Goal: Transaction & Acquisition: Purchase product/service

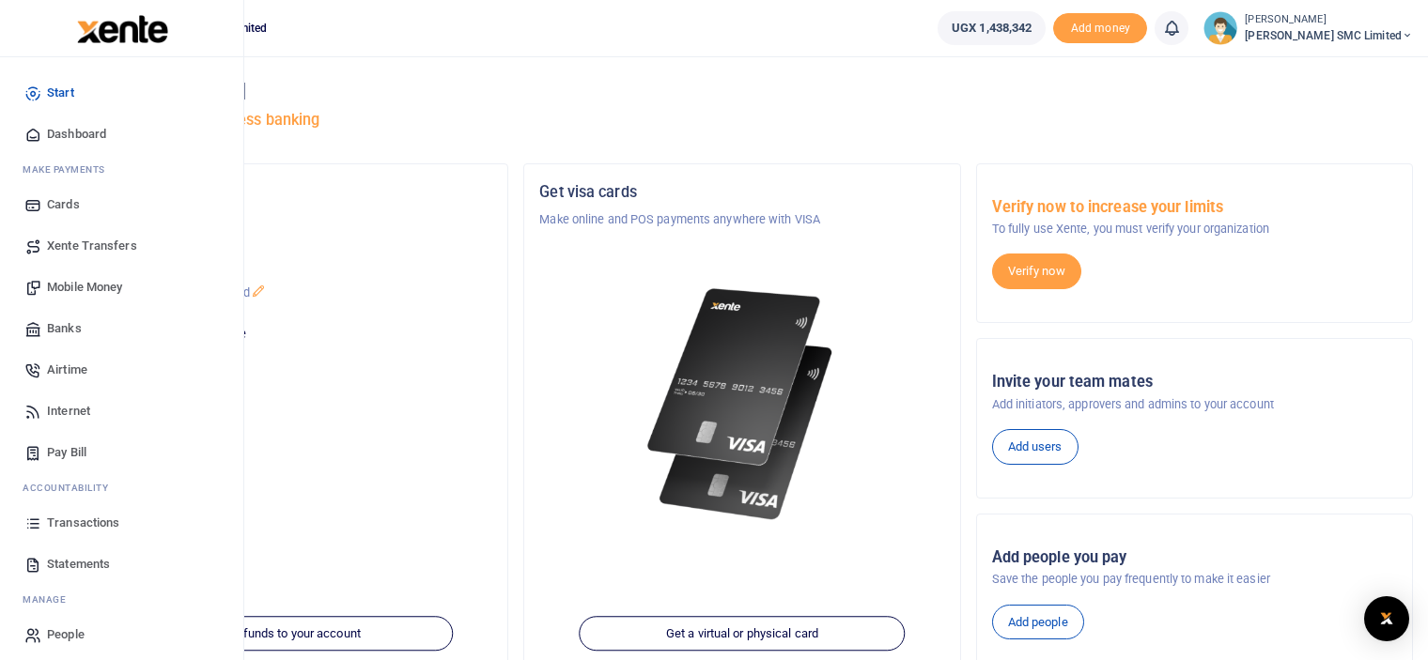
click at [81, 274] on link "Mobile Money" at bounding box center [121, 287] width 213 height 41
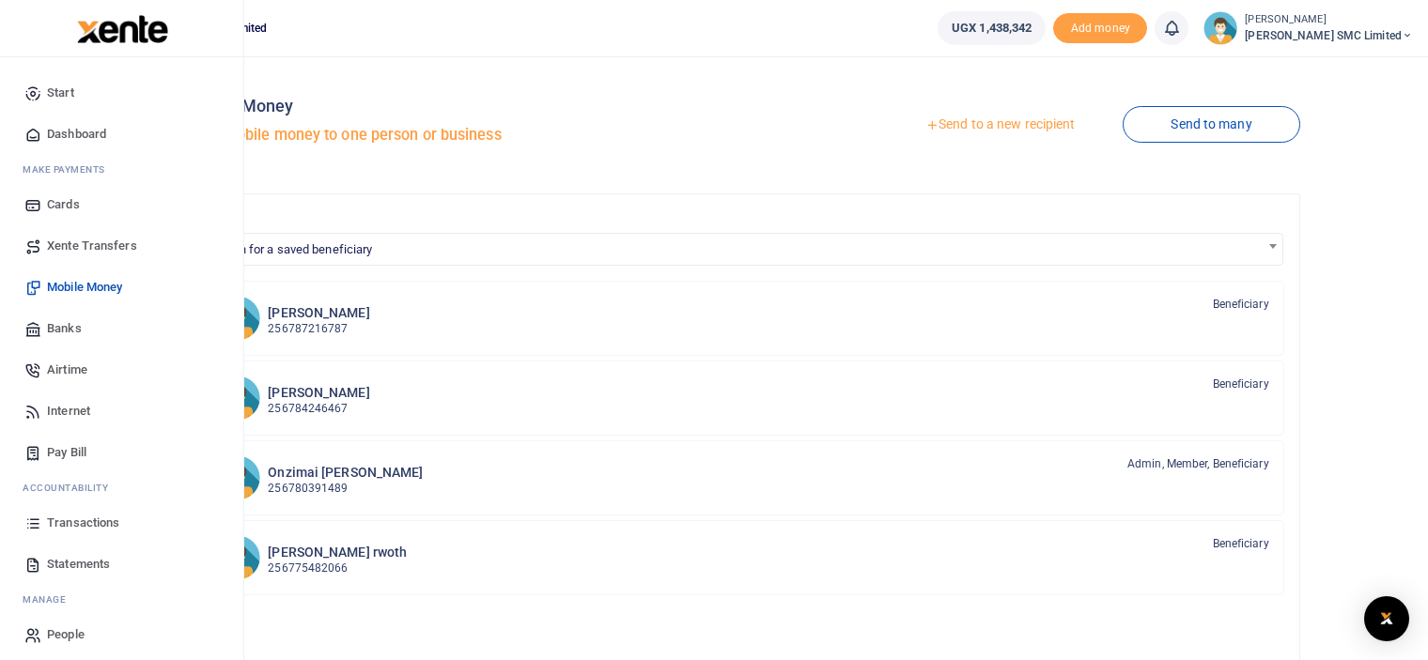
click at [66, 518] on span "Transactions" at bounding box center [83, 523] width 72 height 19
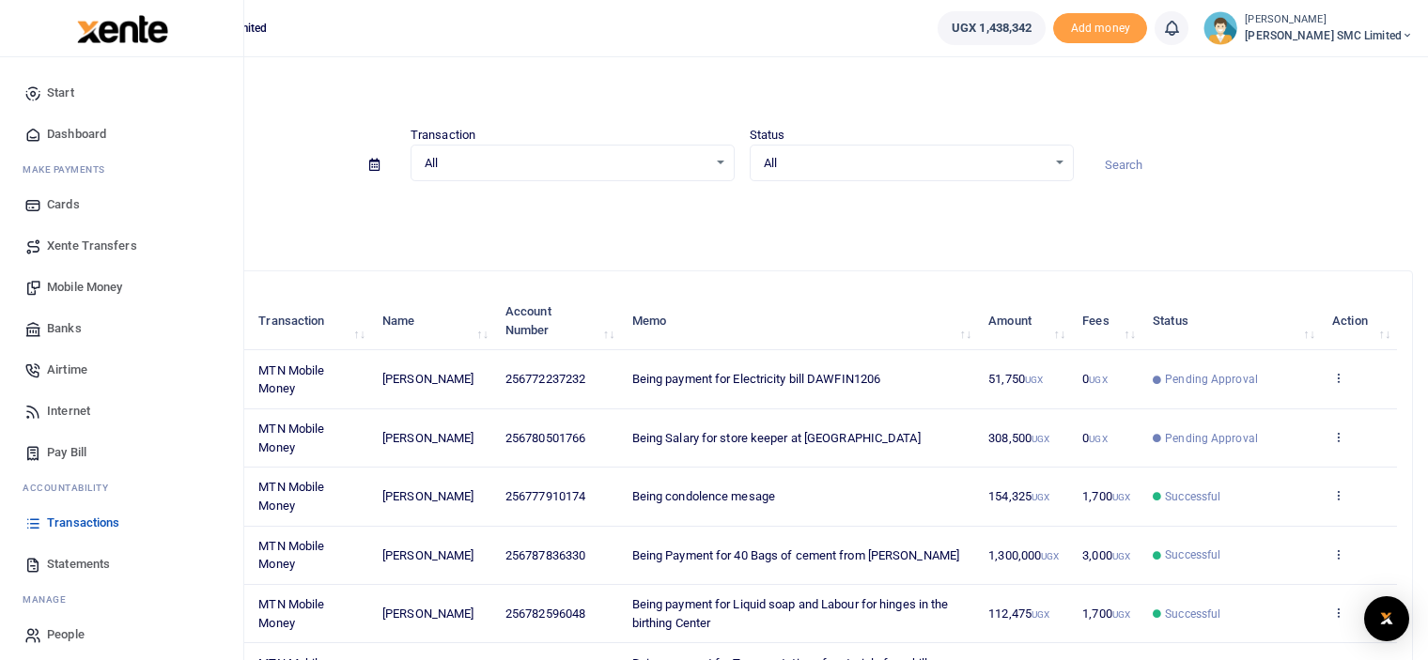
click at [97, 281] on span "Mobile Money" at bounding box center [84, 287] width 75 height 19
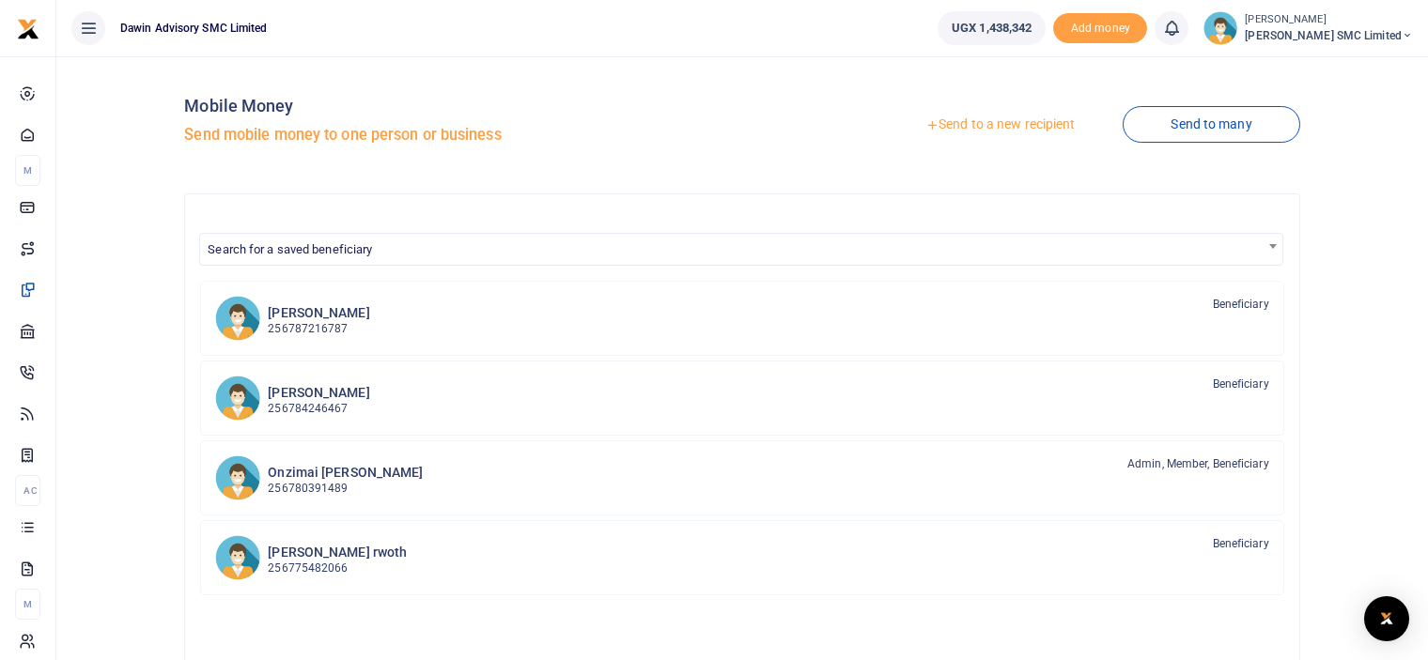
click at [969, 127] on link "Send to a new recipient" at bounding box center [999, 125] width 245 height 34
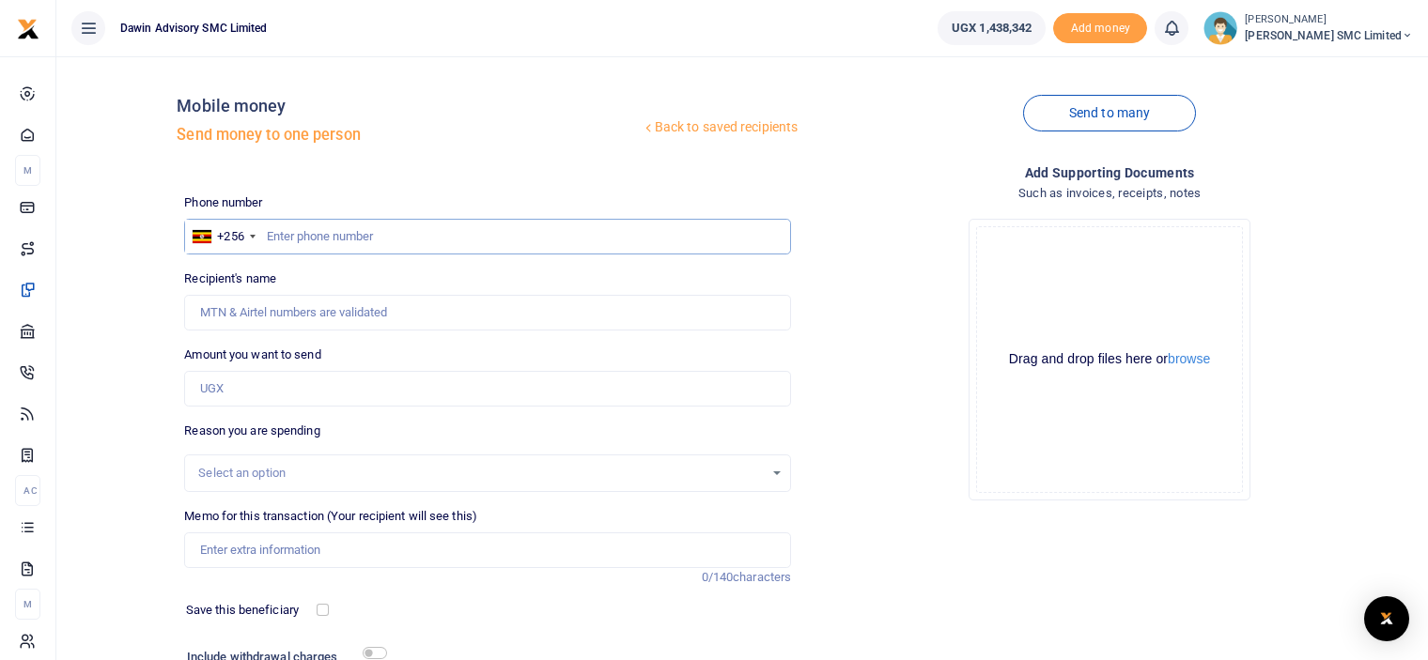
click at [319, 233] on input "text" at bounding box center [487, 237] width 607 height 36
type input "775482066"
type input "Robert Omar Rwoth"
type input "775482066"
click at [260, 393] on input "Amount you want to send" at bounding box center [487, 389] width 607 height 36
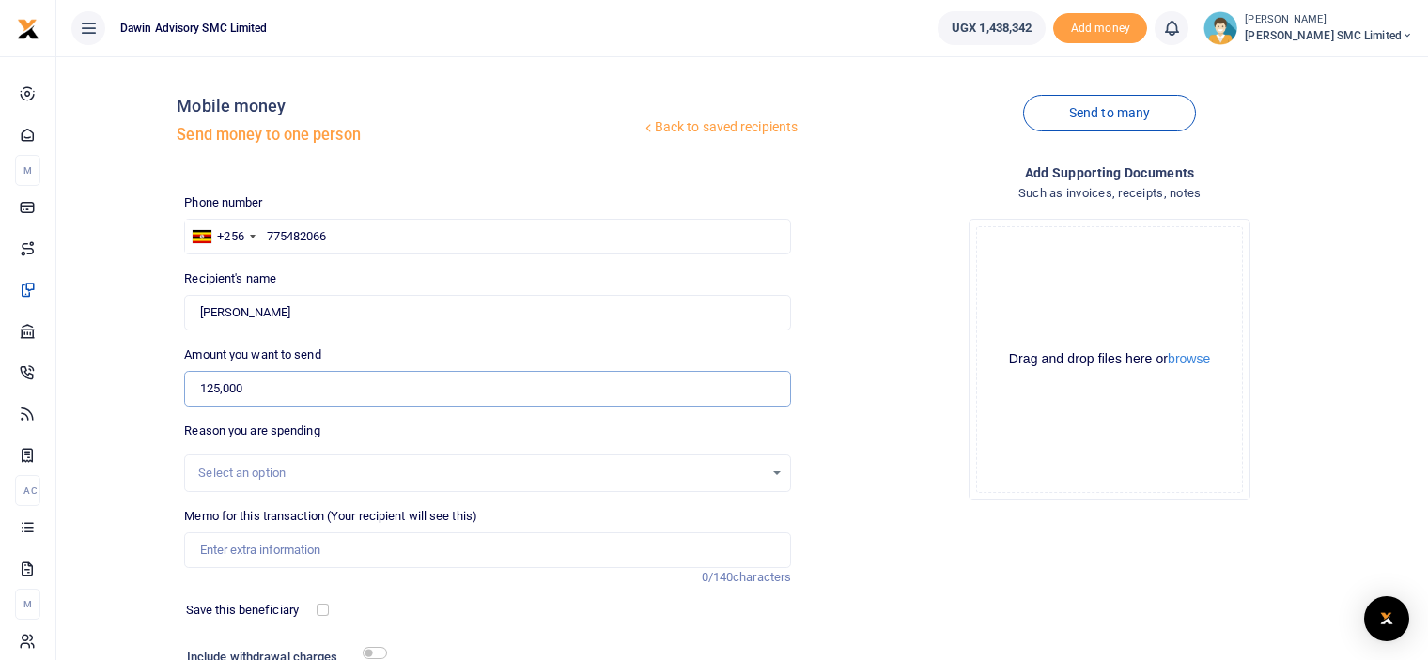
type input "125,000"
click at [847, 406] on div "Drop your files here Drag and drop files here or browse Powered by Uppy" at bounding box center [1109, 360] width 607 height 312
click at [304, 539] on input "Memo for this transaction (Your recipient will see this)" at bounding box center [487, 551] width 607 height 36
type input "Being payment for boards and transport"
click at [912, 445] on div "Drop your files here Drag and drop files here or browse Powered by Uppy" at bounding box center [1109, 360] width 607 height 312
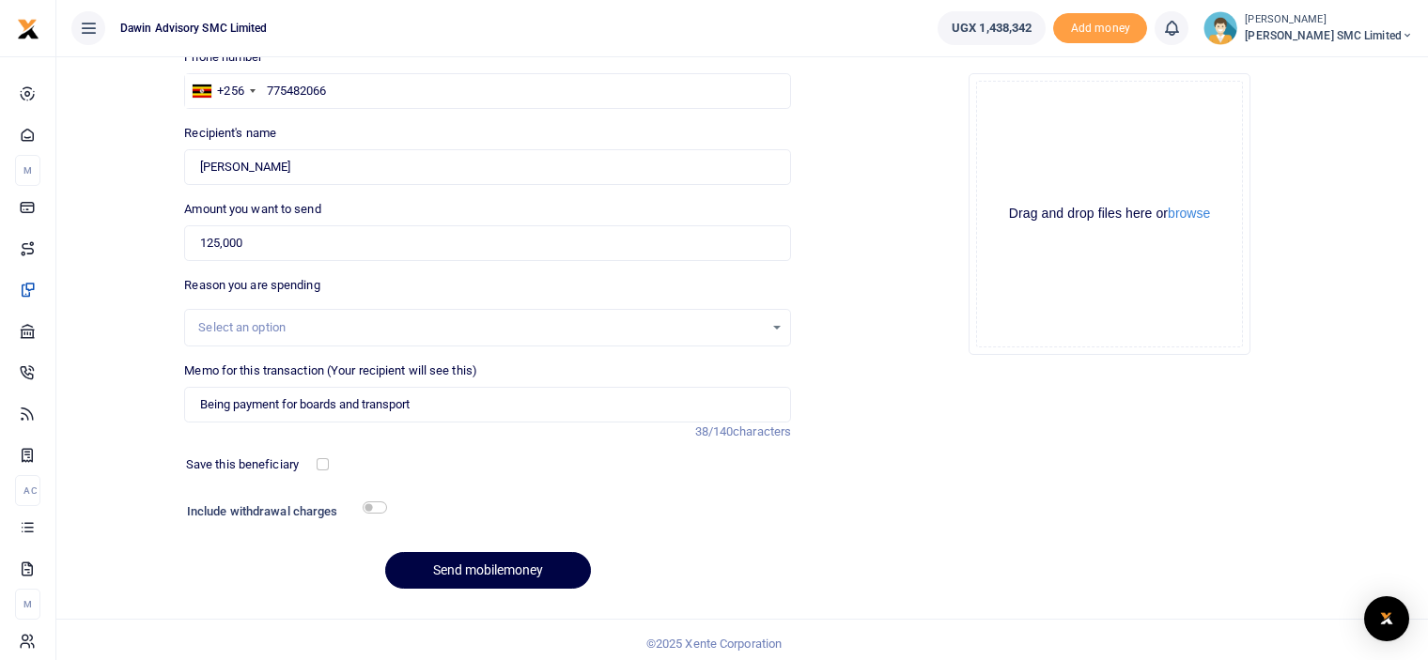
scroll to position [152, 0]
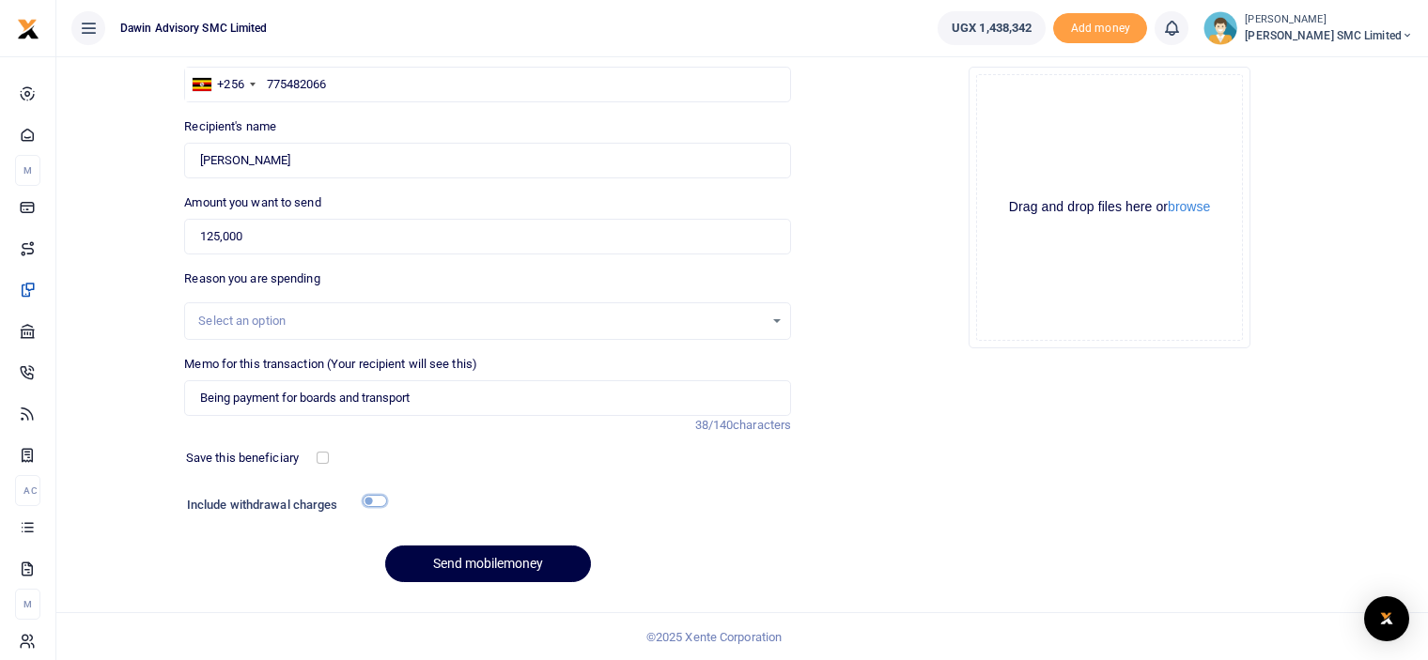
click at [372, 495] on input "checkbox" at bounding box center [375, 501] width 24 height 12
checkbox input "true"
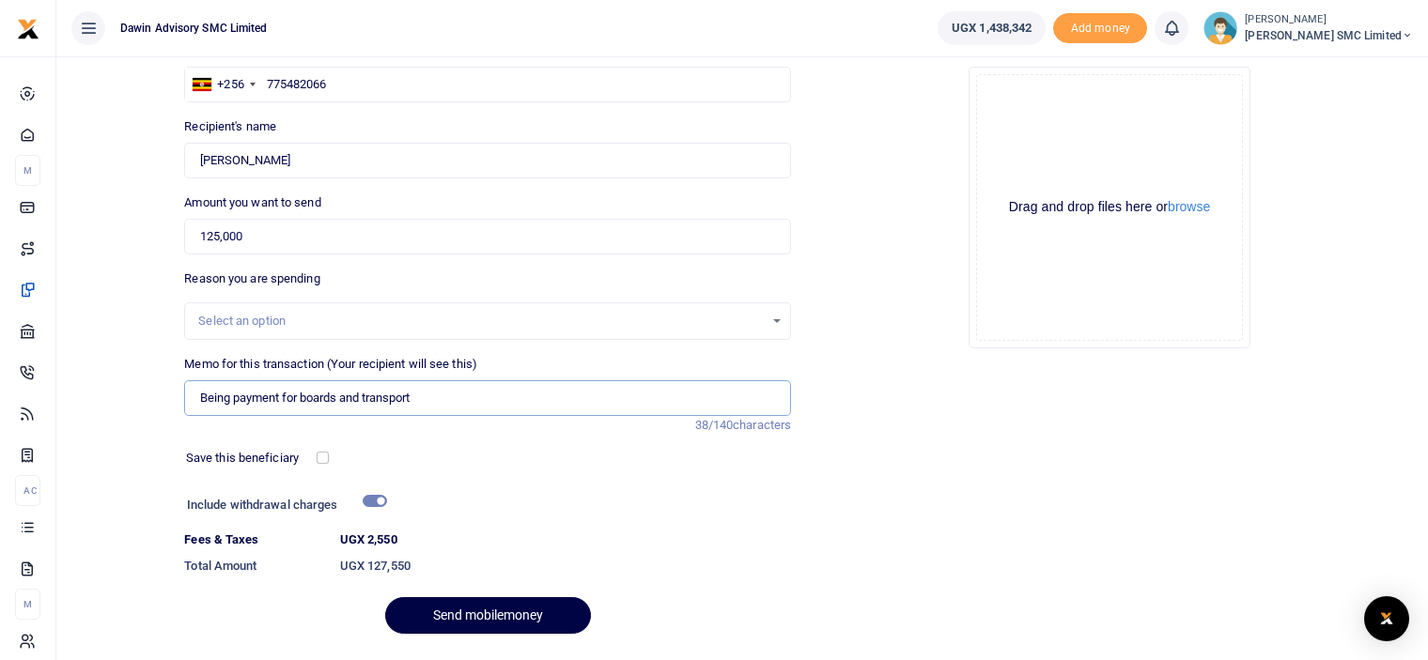
click at [428, 405] on input "Being payment for boards and transport" at bounding box center [487, 398] width 607 height 36
type input "Being payment for boards and transport for going to Uganda Museum"
click at [472, 604] on button "Send mobilemoney" at bounding box center [488, 615] width 206 height 37
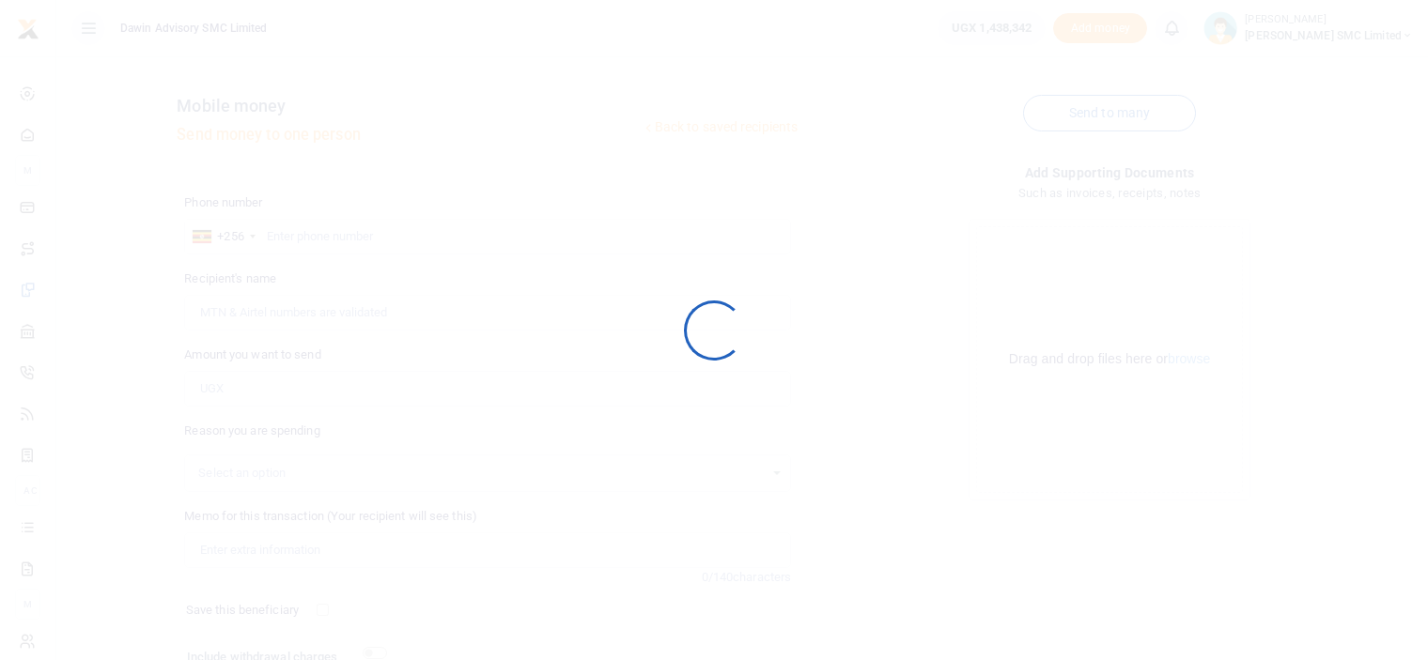
scroll to position [152, 0]
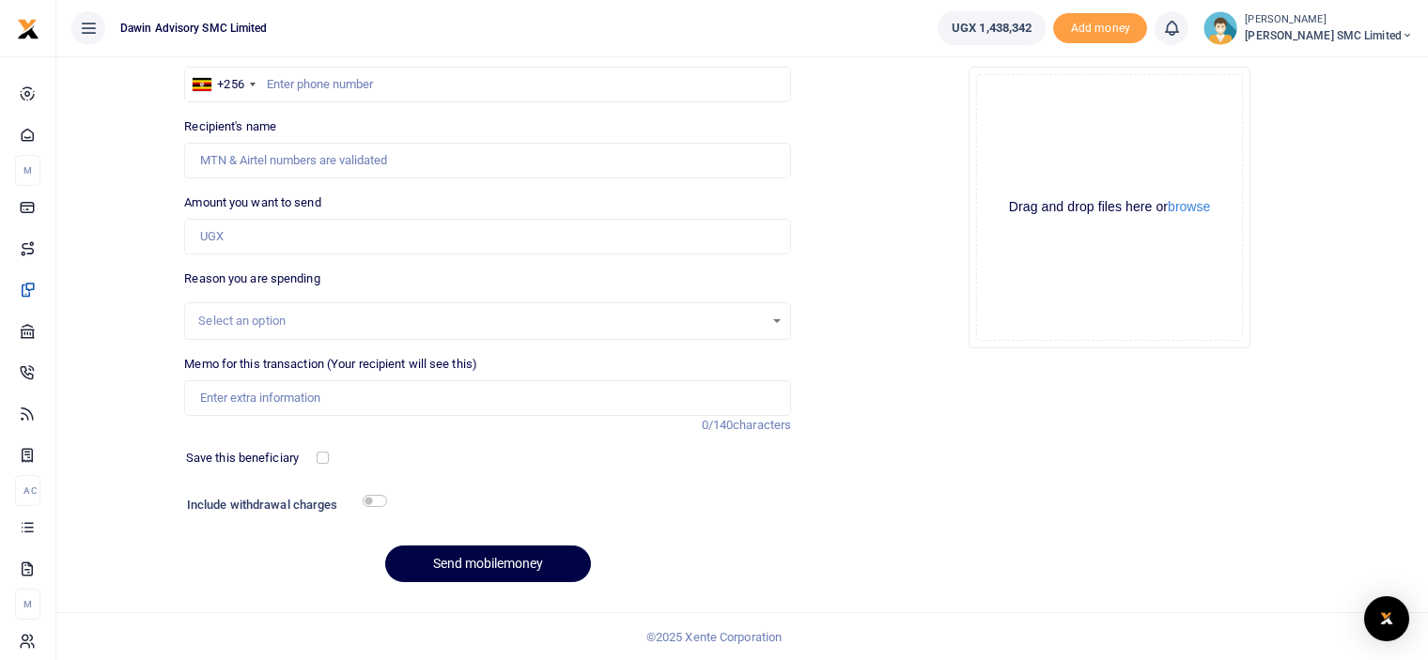
click at [842, 595] on div "Add supporting Documents Such as invoices, receipts, notes Drop your files here…" at bounding box center [1109, 304] width 622 height 588
click at [261, 83] on input "text" at bounding box center [487, 85] width 607 height 36
click at [218, 230] on input "Amount you want to send" at bounding box center [487, 237] width 607 height 36
type input "117,300"
click at [886, 202] on div "Drop your files here Drag and drop files here or browse Powered by Uppy" at bounding box center [1109, 208] width 607 height 312
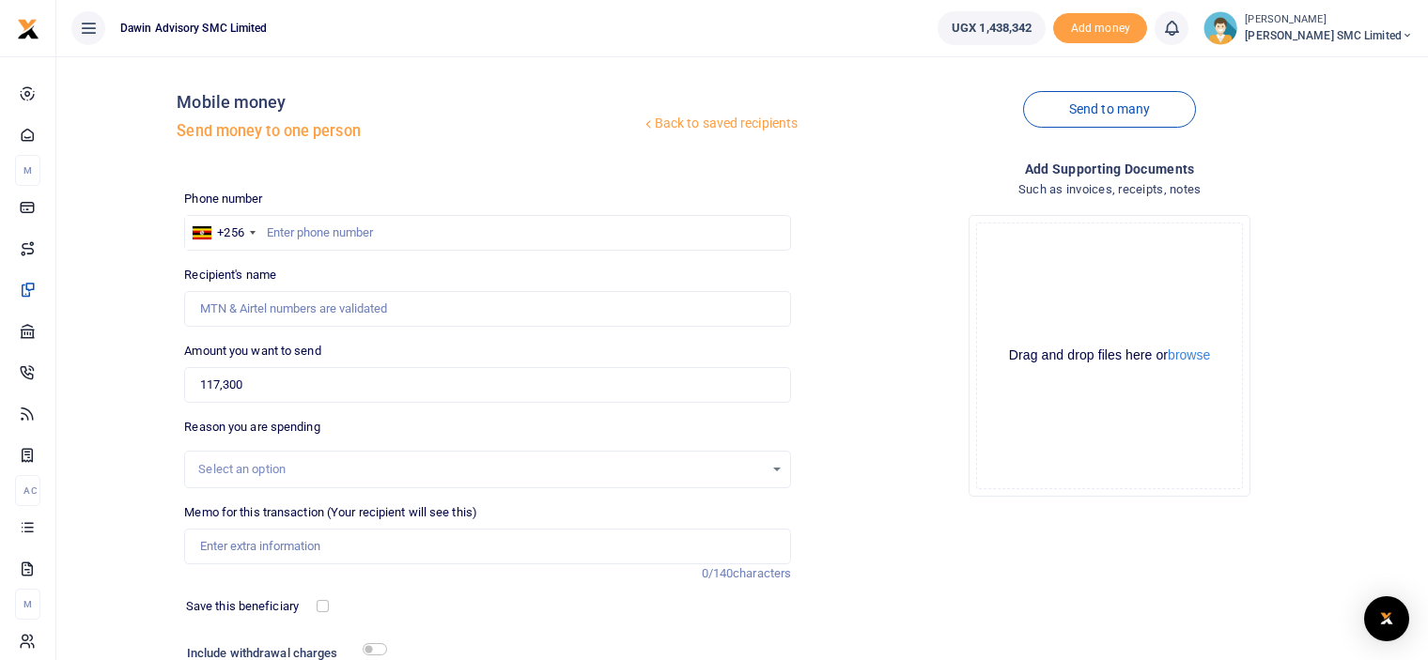
scroll to position [2, 0]
click at [353, 220] on input "text" at bounding box center [487, 235] width 607 height 36
type input "0765898591"
type input "Kiyemba Baagala"
type input "0765898591"
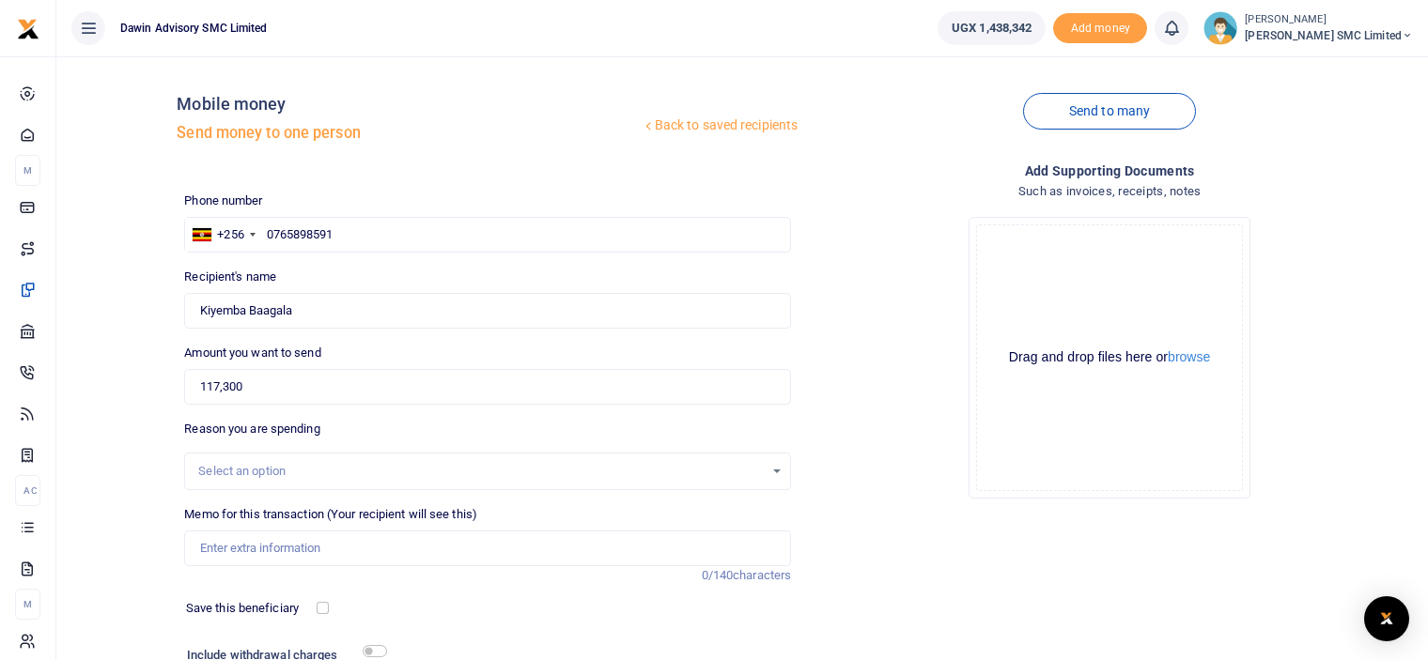
click at [848, 379] on div "Drop your files here Drag and drop files here or browse Powered by Uppy" at bounding box center [1109, 358] width 607 height 312
click at [335, 544] on input "Memo for this transaction (Your recipient will see this)" at bounding box center [487, 549] width 607 height 36
type input "Being payment for Timber Processing"
click at [875, 518] on div "Add supporting Documents Such as invoices, receipts, notes Drop your files here…" at bounding box center [1109, 455] width 622 height 588
click at [380, 645] on input "checkbox" at bounding box center [375, 651] width 24 height 12
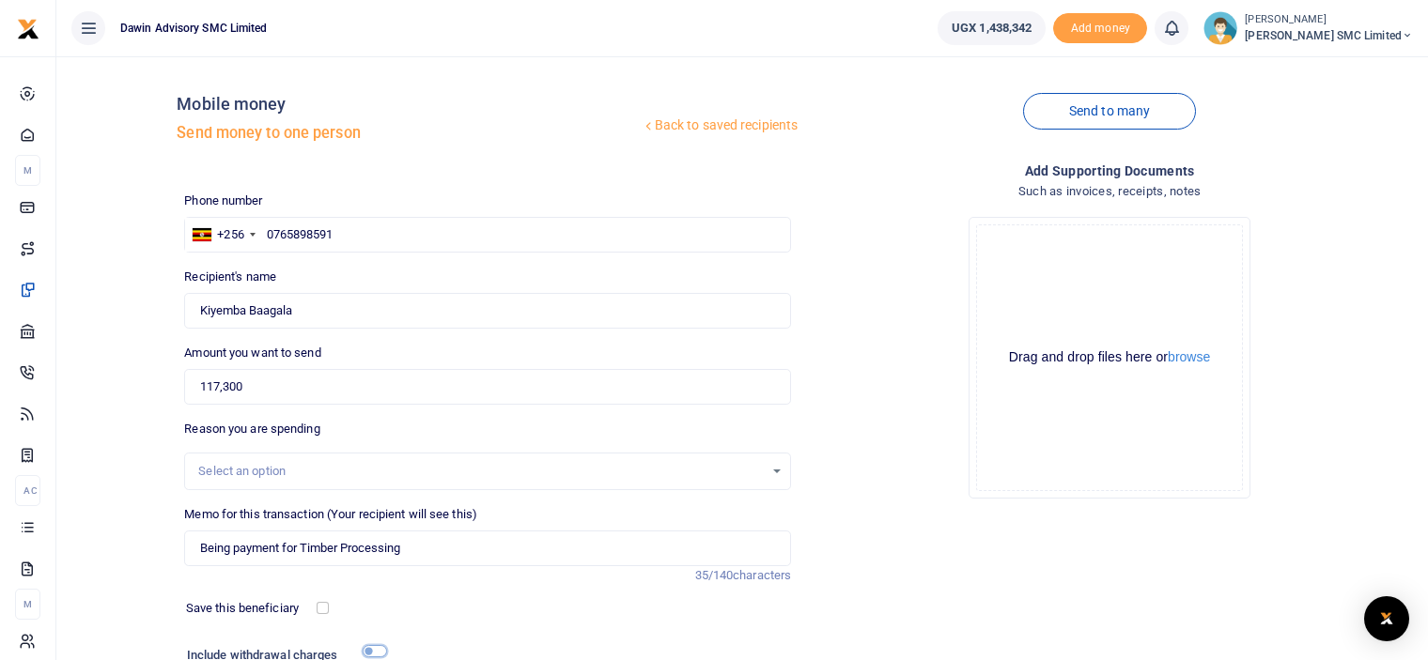
checkbox input "true"
click at [890, 513] on div "Add supporting Documents Such as invoices, receipts, notes Drop your files here…" at bounding box center [1109, 481] width 622 height 640
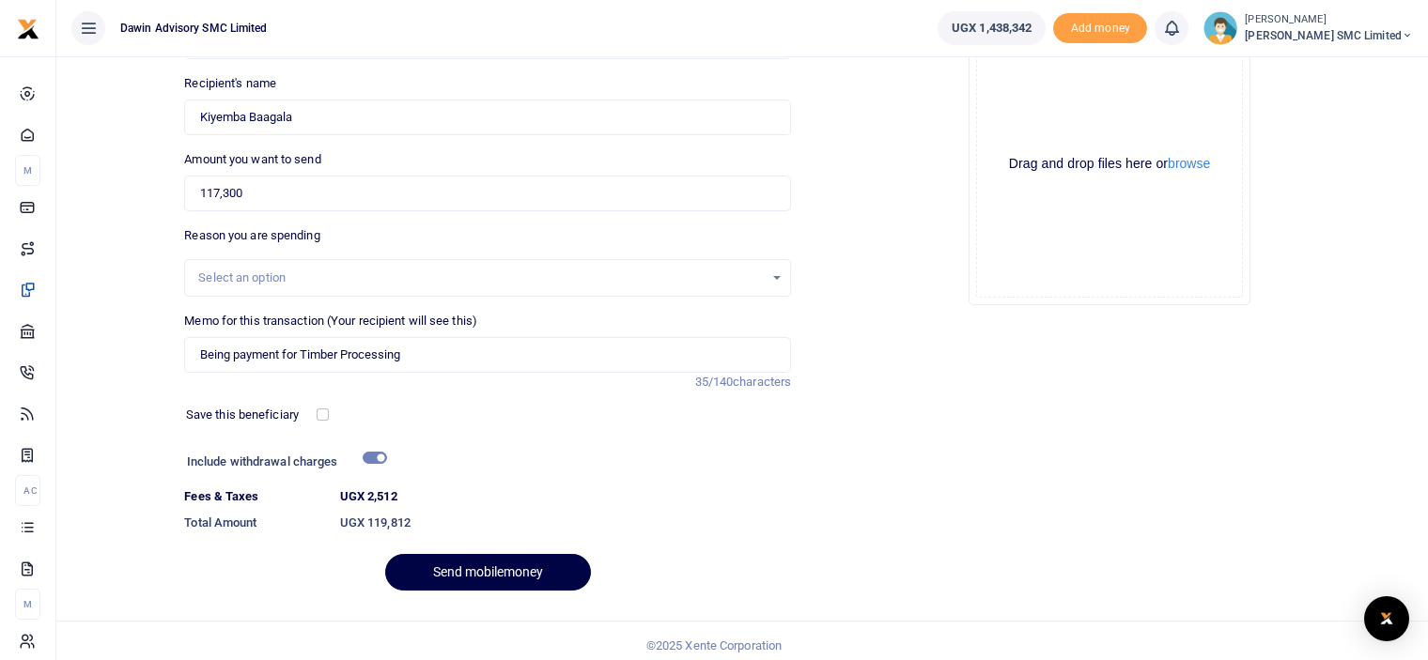
scroll to position [204, 0]
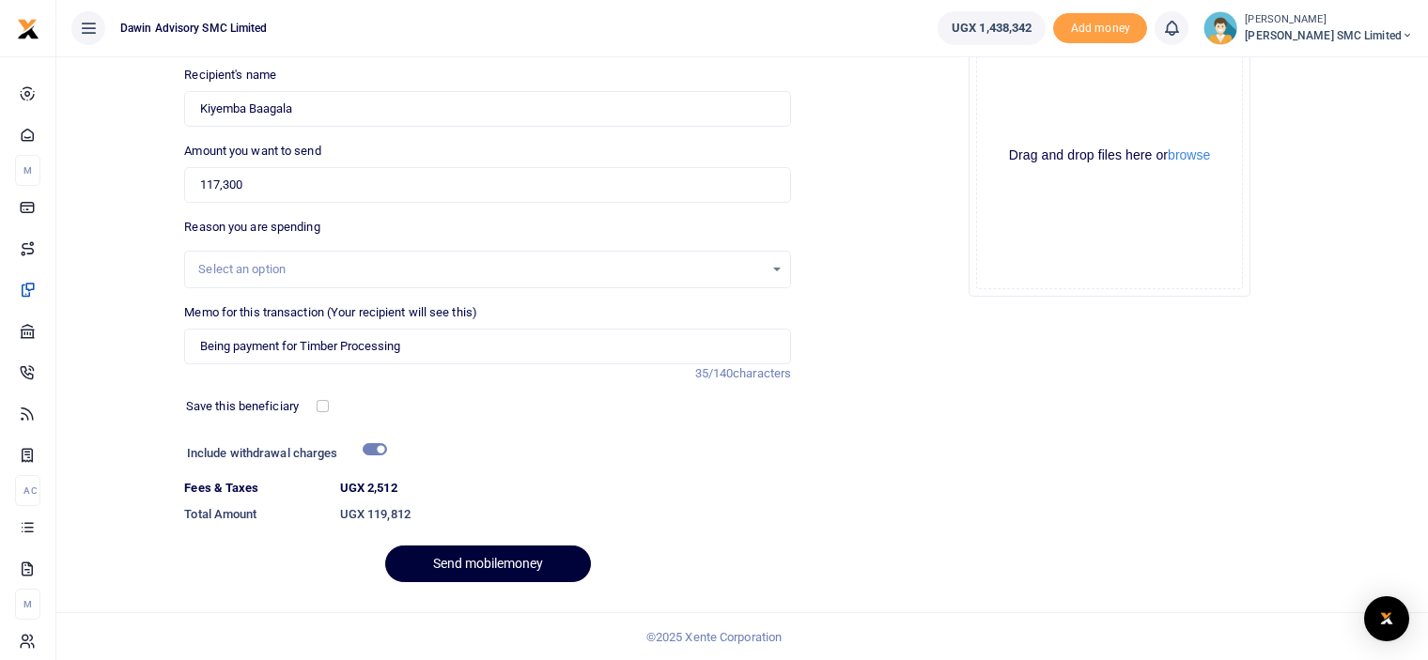
click at [532, 564] on button "Send mobilemoney" at bounding box center [488, 564] width 206 height 37
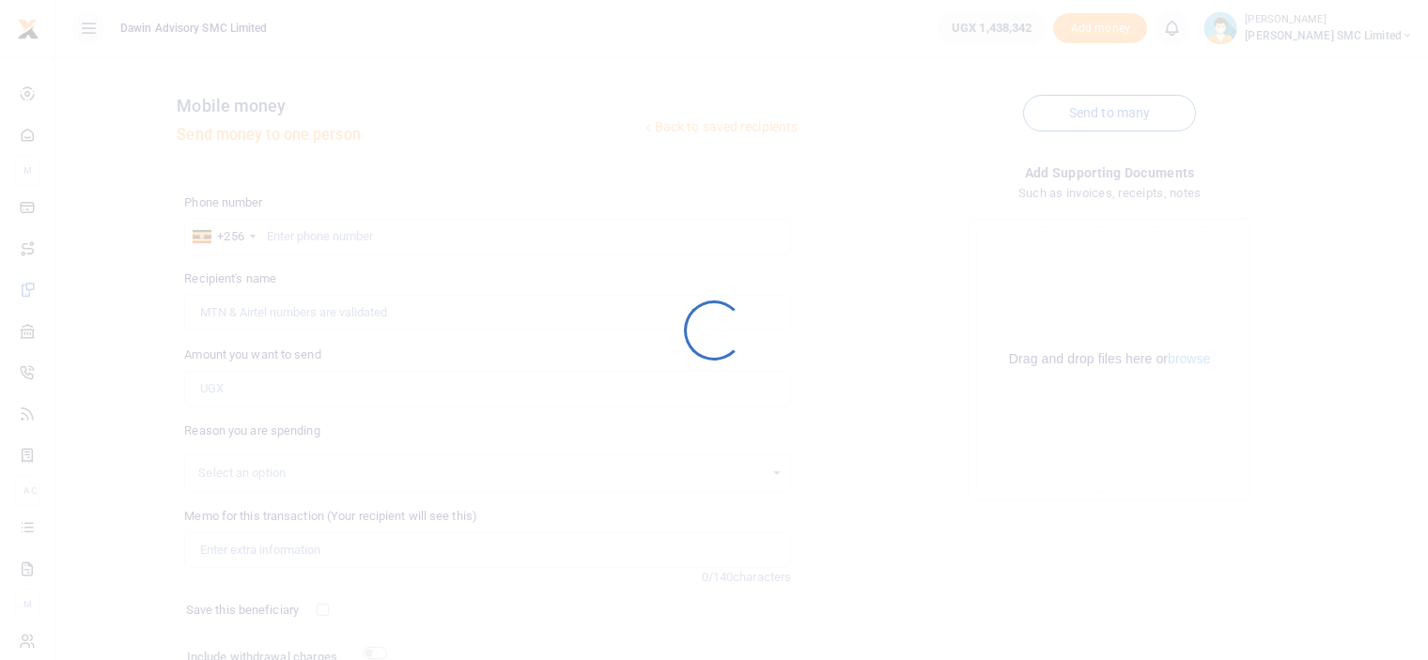
scroll to position [152, 0]
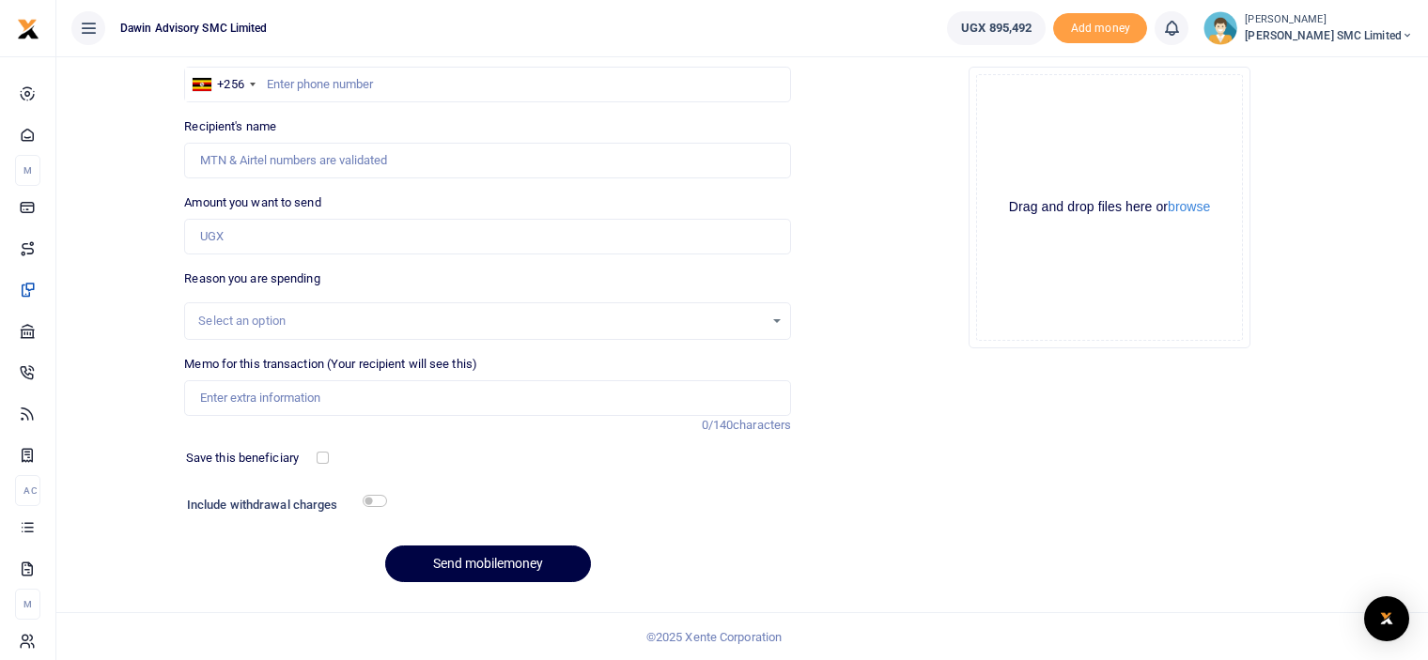
click at [1232, 451] on div "Add supporting Documents Such as invoices, receipts, notes Drop your files here…" at bounding box center [1109, 304] width 622 height 588
